Goal: Information Seeking & Learning: Find specific page/section

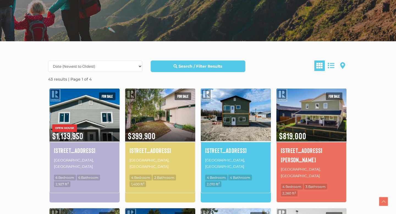
scroll to position [130, 0]
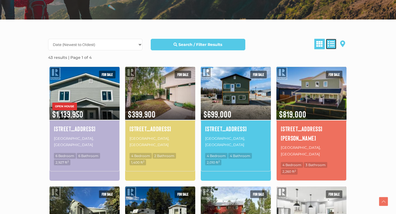
click at [331, 42] on span at bounding box center [331, 43] width 7 height 7
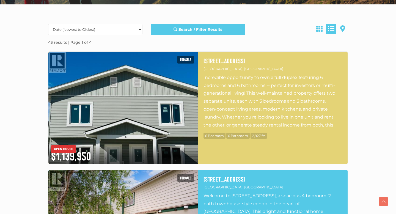
scroll to position [146, 0]
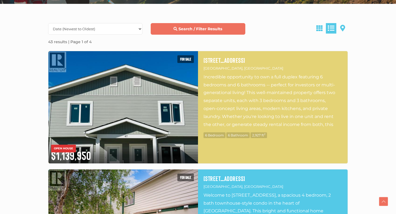
click at [219, 32] on link "Search / Filter Results" at bounding box center [198, 29] width 94 height 12
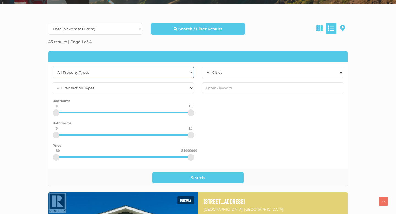
click at [144, 71] on select "All Property Types Business Office Other Single Family Vacant Land" at bounding box center [123, 73] width 141 height 12
select select "Vacant Land"
click at [53, 67] on select "All Property Types Business Office Other Single Family Vacant Land" at bounding box center [123, 73] width 141 height 12
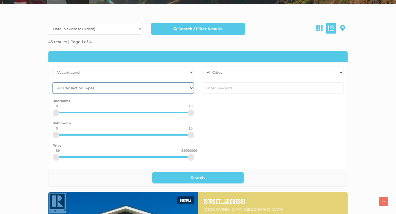
click at [133, 84] on select "All Transaction Types For Rent For Sale" at bounding box center [123, 88] width 141 height 12
select select "for sale"
click at [53, 82] on select "All Transaction Types For Rent For Sale" at bounding box center [123, 88] width 141 height 12
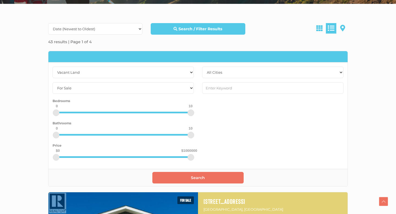
click at [219, 180] on button "Search" at bounding box center [198, 178] width 92 height 12
